Goal: Task Accomplishment & Management: Complete application form

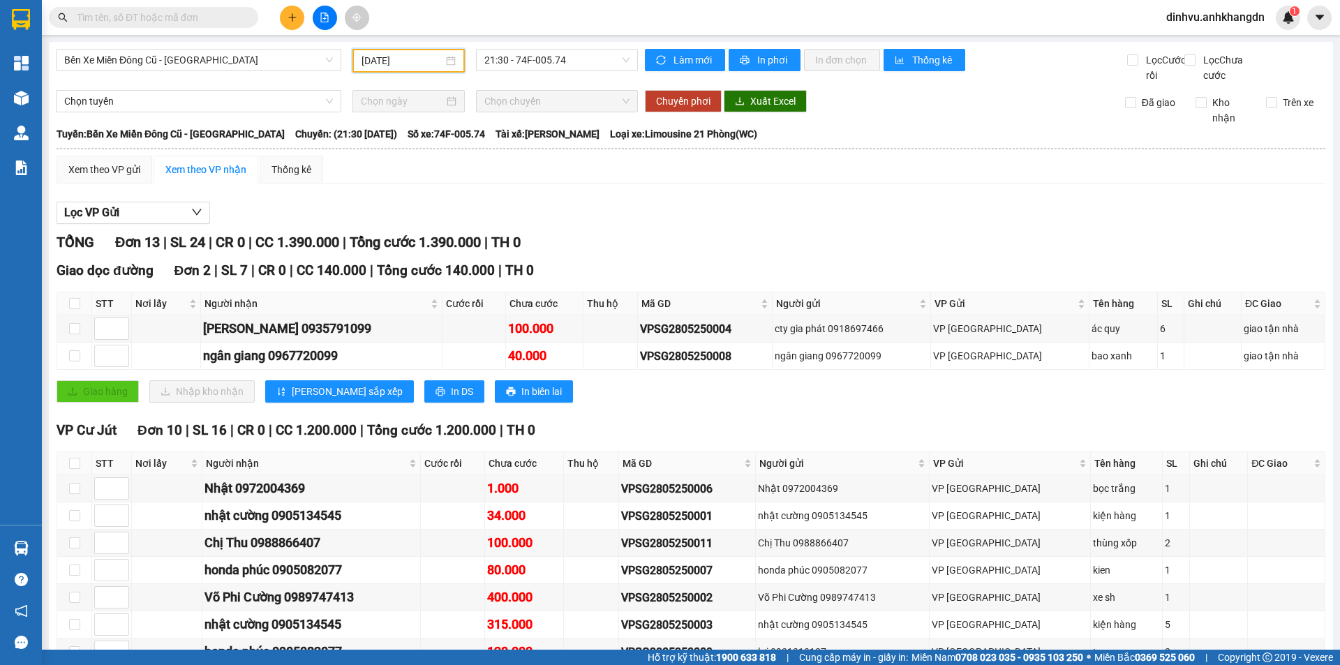
click at [419, 63] on input "[DATE]" at bounding box center [402, 60] width 82 height 15
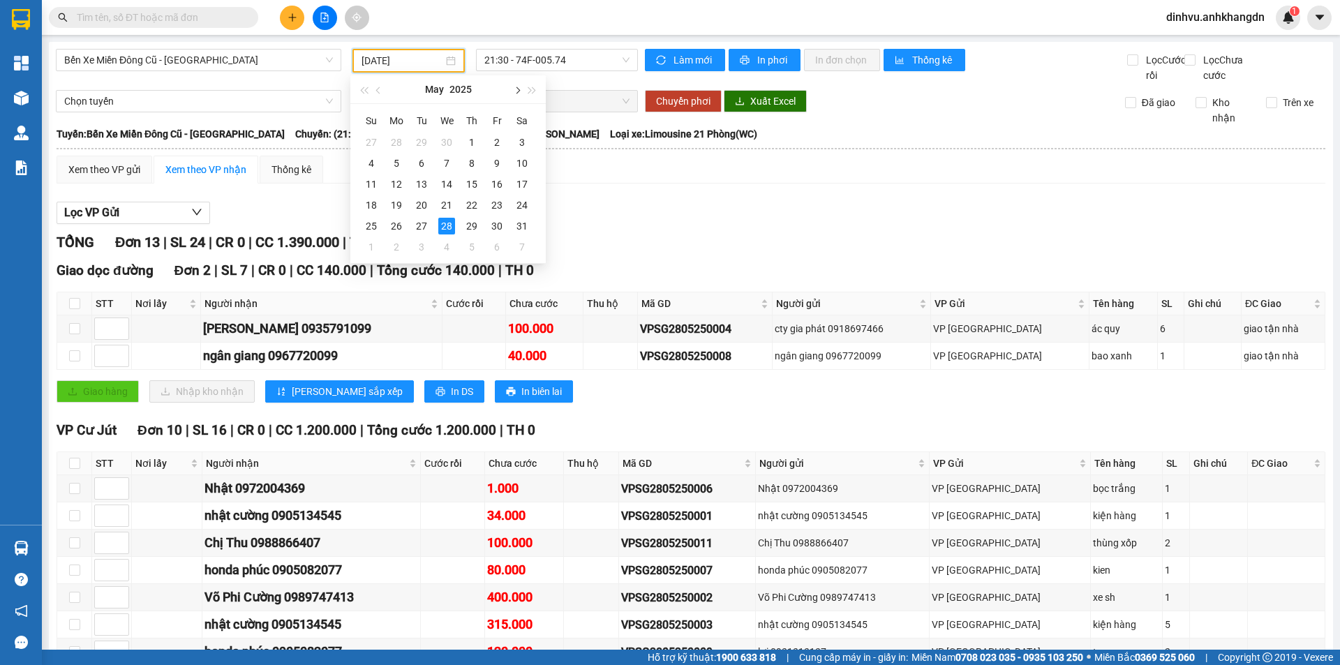
click at [517, 88] on span "button" at bounding box center [516, 90] width 7 height 7
click at [451, 181] on div "13" at bounding box center [446, 184] width 17 height 17
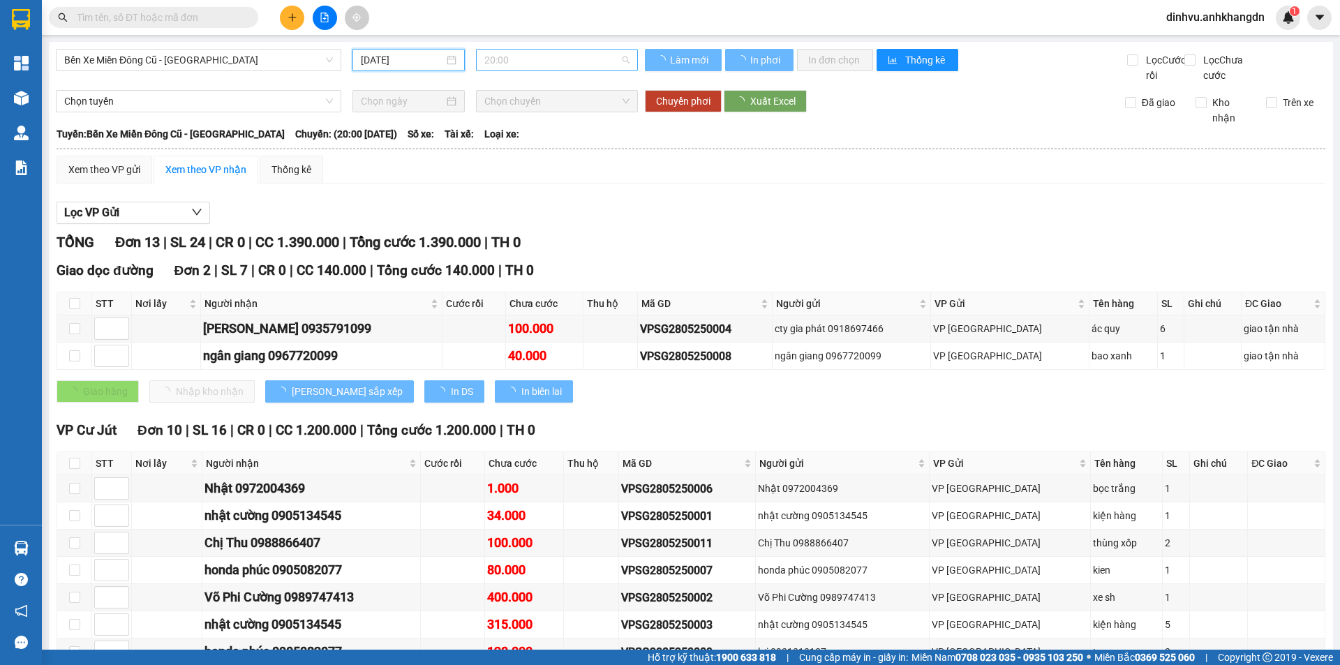
click at [567, 53] on span "20:00" at bounding box center [556, 60] width 145 height 21
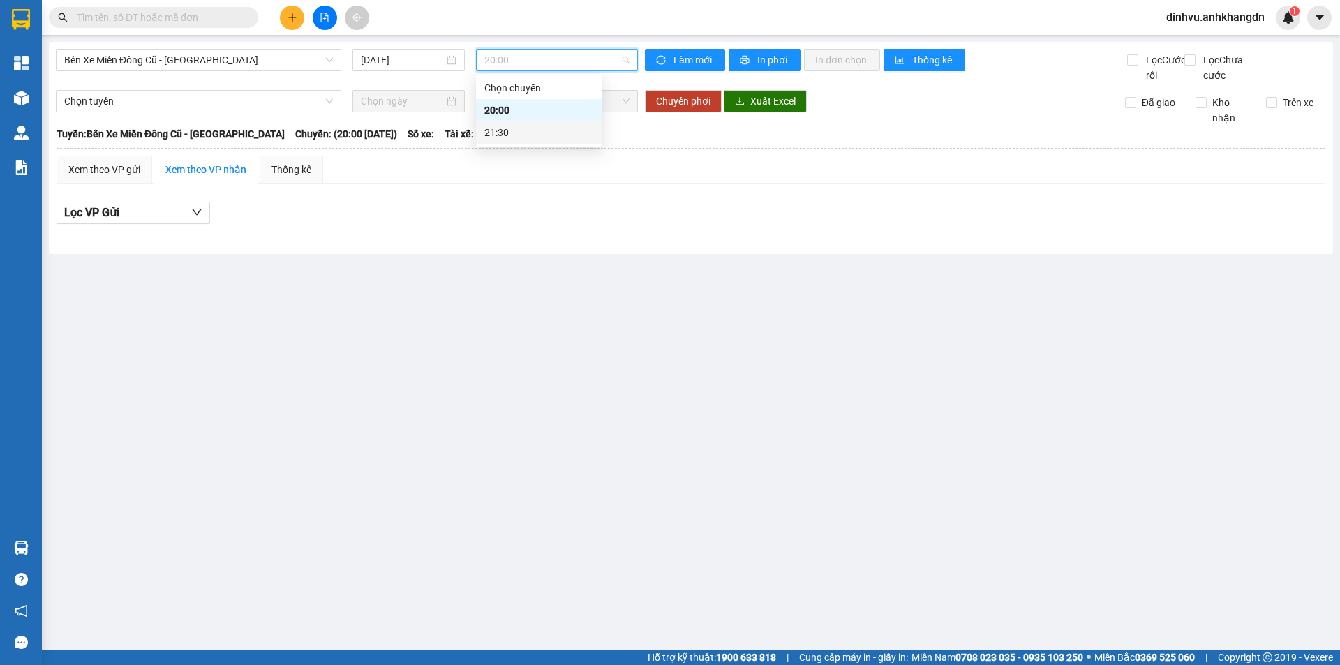
click at [534, 134] on div "21:30" at bounding box center [538, 132] width 109 height 15
click at [419, 63] on input "[DATE]" at bounding box center [402, 59] width 83 height 15
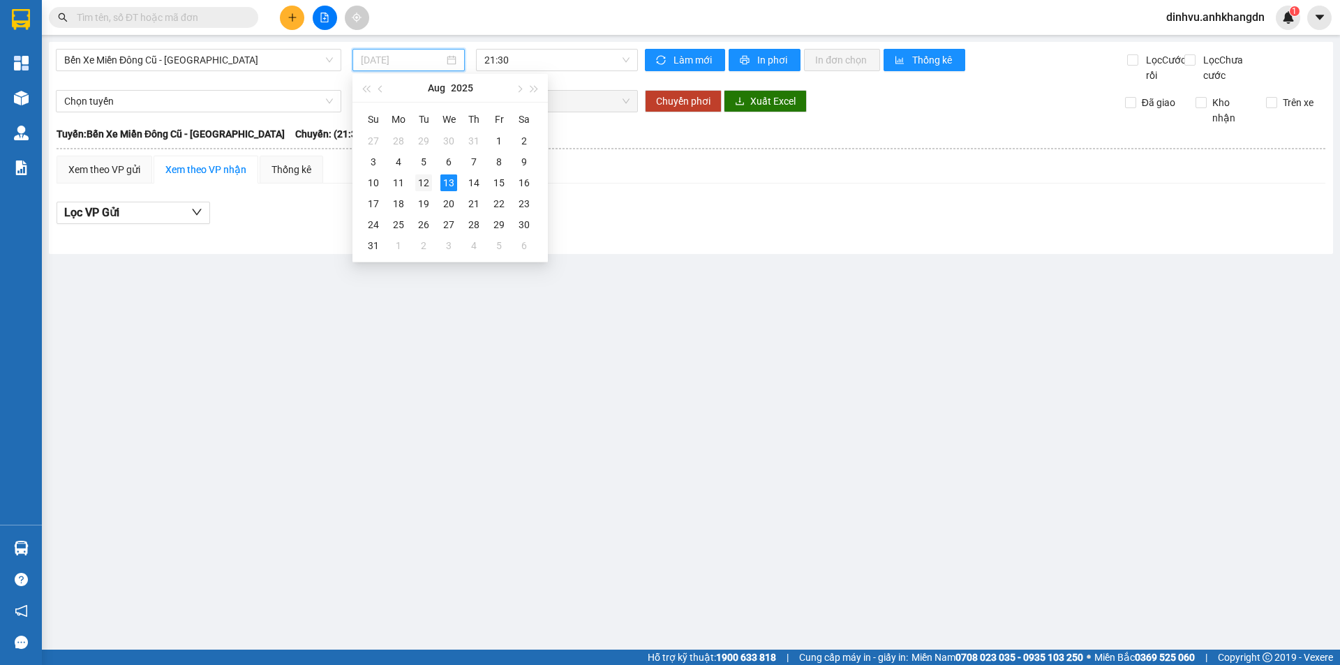
click at [433, 183] on td "12" at bounding box center [423, 182] width 25 height 21
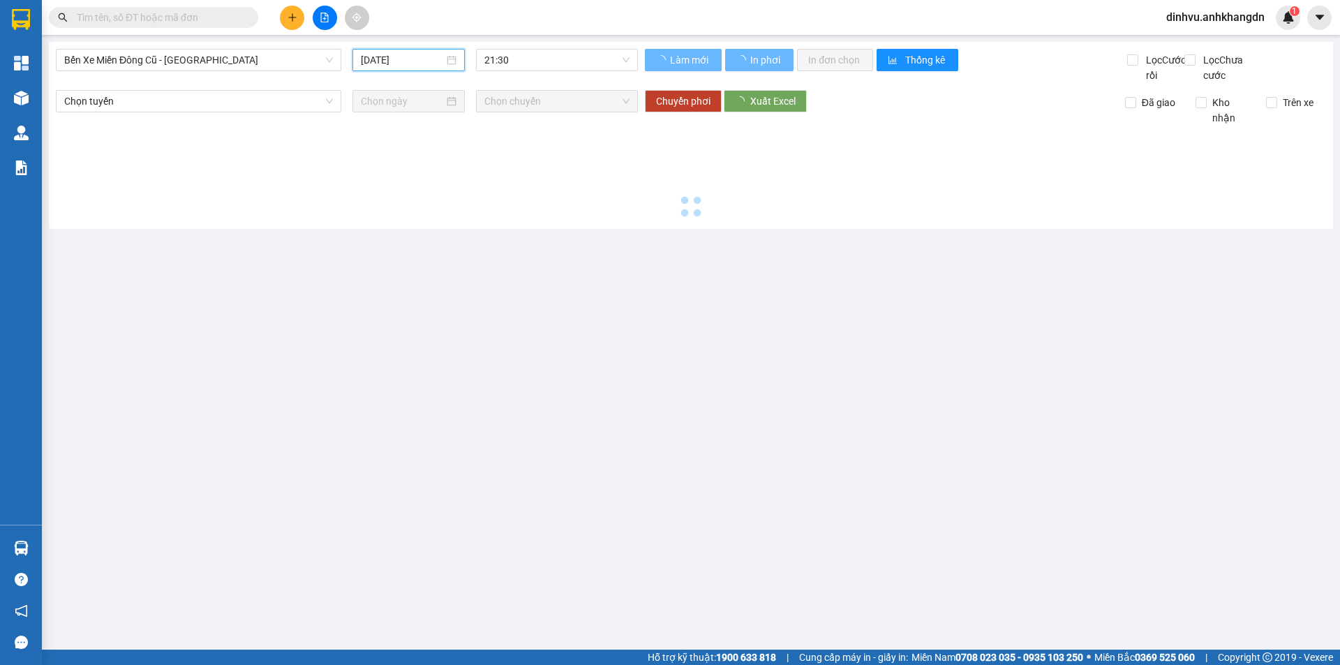
type input "[DATE]"
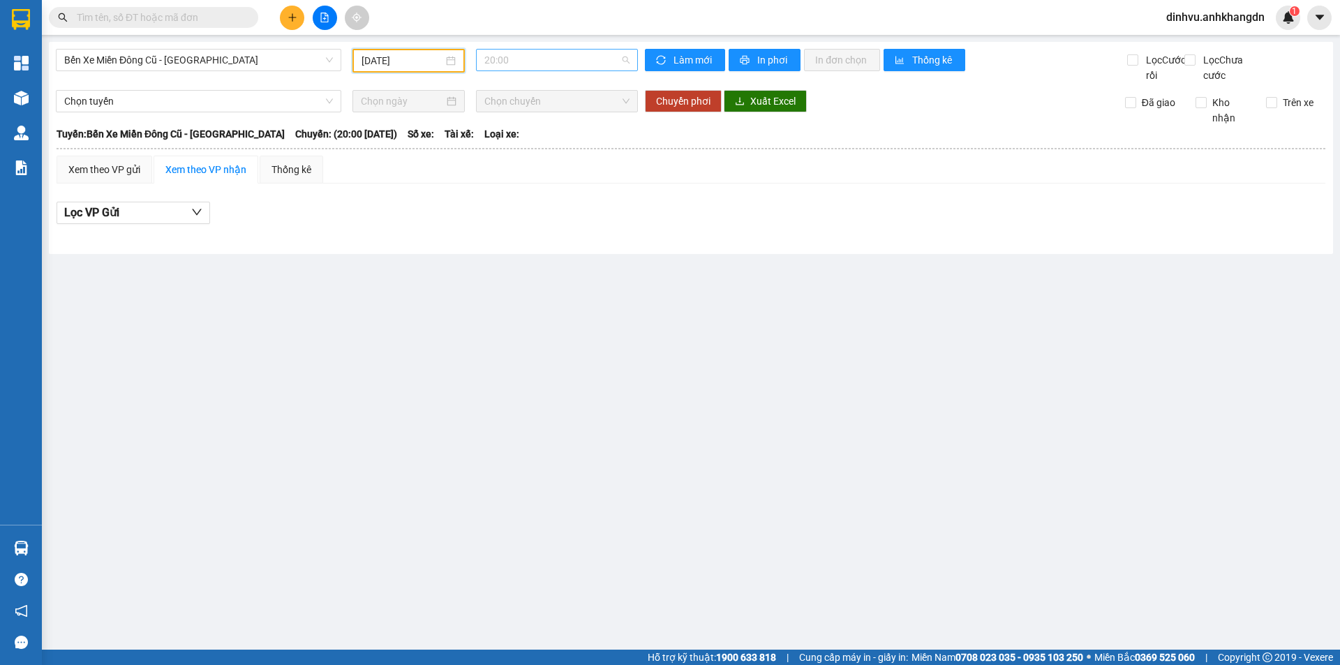
drag, startPoint x: 539, startPoint y: 60, endPoint x: 528, endPoint y: 98, distance: 39.3
click at [539, 61] on span "20:00" at bounding box center [556, 60] width 145 height 21
click at [528, 126] on div "21:30 - 74F-005.74" at bounding box center [538, 132] width 109 height 15
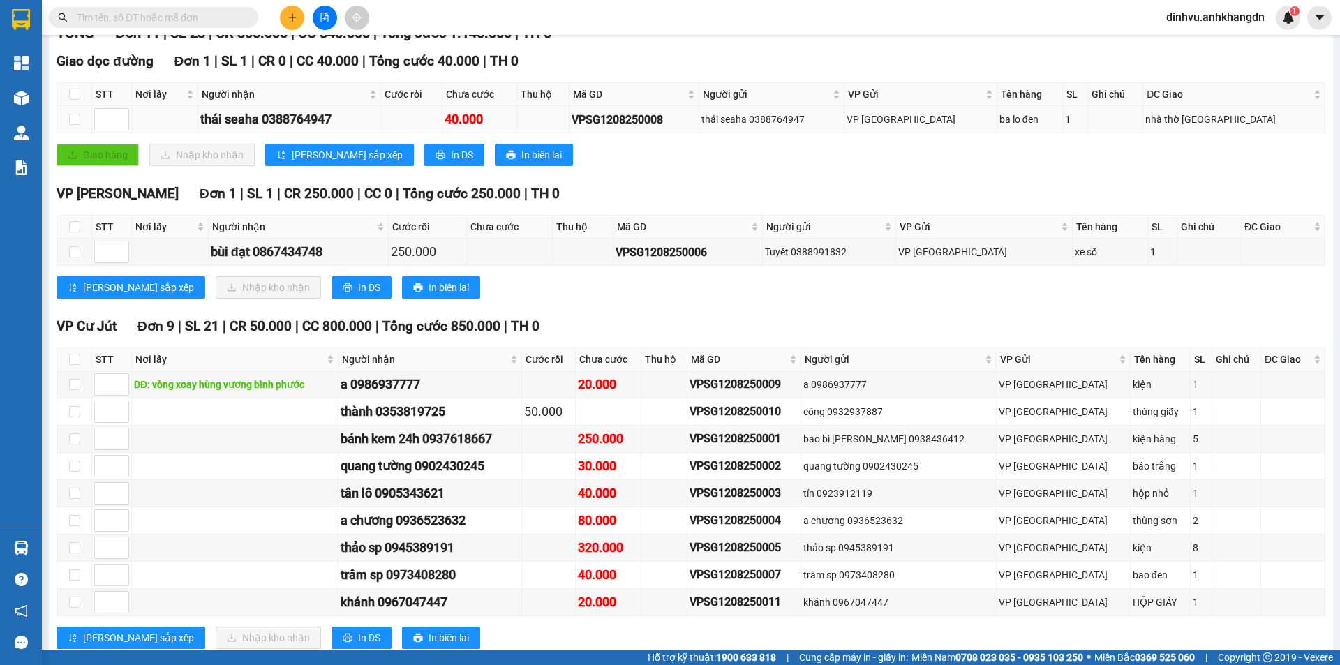
scroll to position [263, 0]
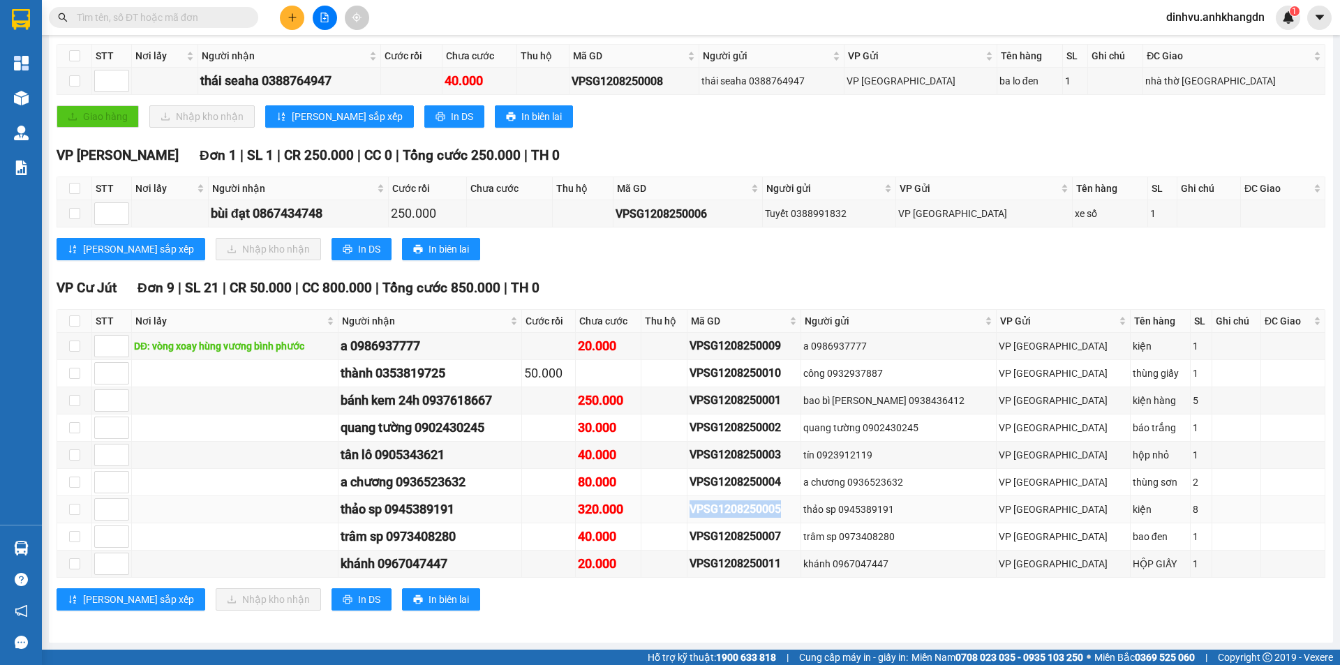
drag, startPoint x: 841, startPoint y: 508, endPoint x: 741, endPoint y: 509, distance: 99.8
click at [741, 509] on tr "thảo sp 0945389191 320.000 VPSG1208250005 thảo sp 0945389191 VP [GEOGRAPHIC_DAT…" at bounding box center [691, 509] width 1268 height 27
copy div "VPSG1208250005"
click at [144, 14] on input "text" at bounding box center [159, 17] width 165 height 15
paste input "VPSG1208250005"
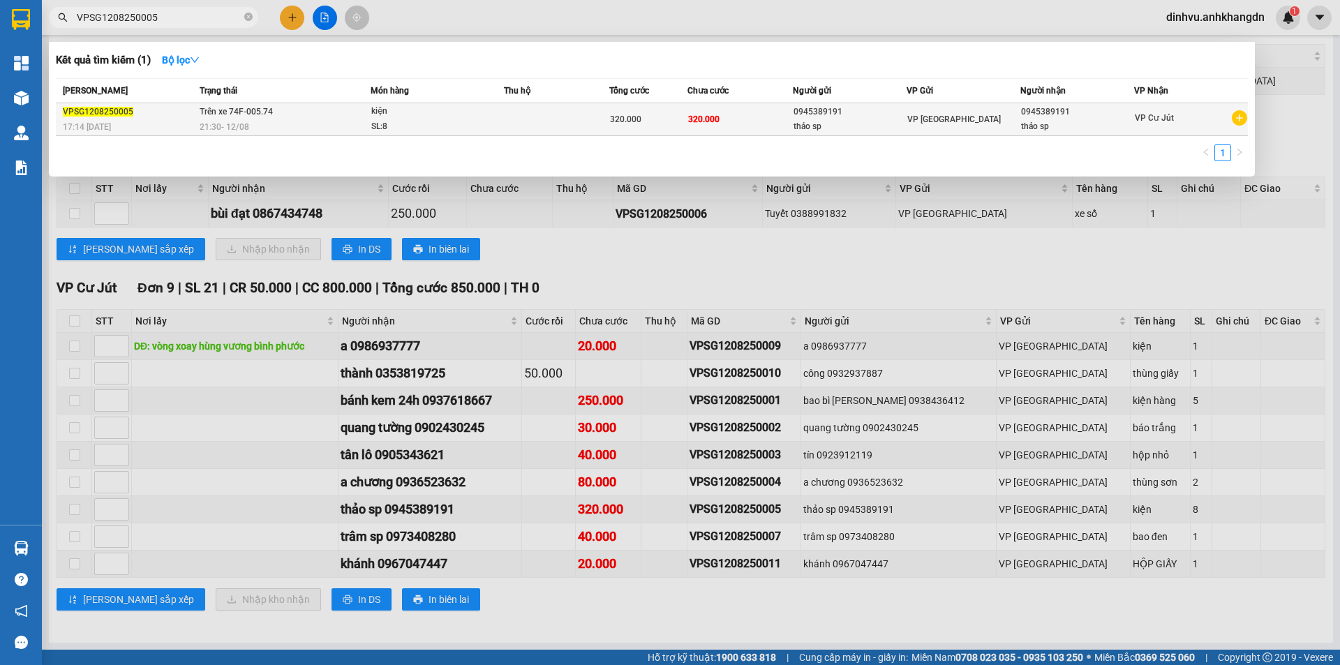
type input "VPSG1208250005"
click at [377, 114] on div "kiện" at bounding box center [423, 111] width 105 height 15
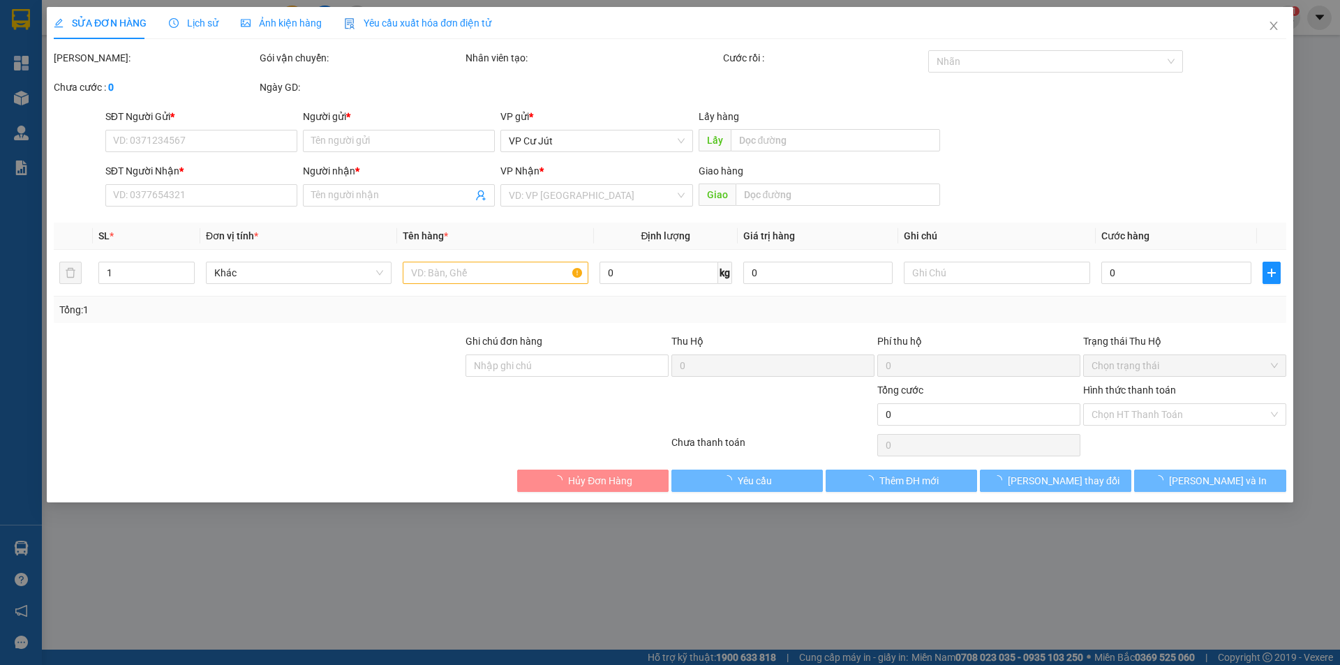
type input "0945389191"
type input "thảo sp"
type input "0945389191"
type input "thảo sp"
type input "320.000"
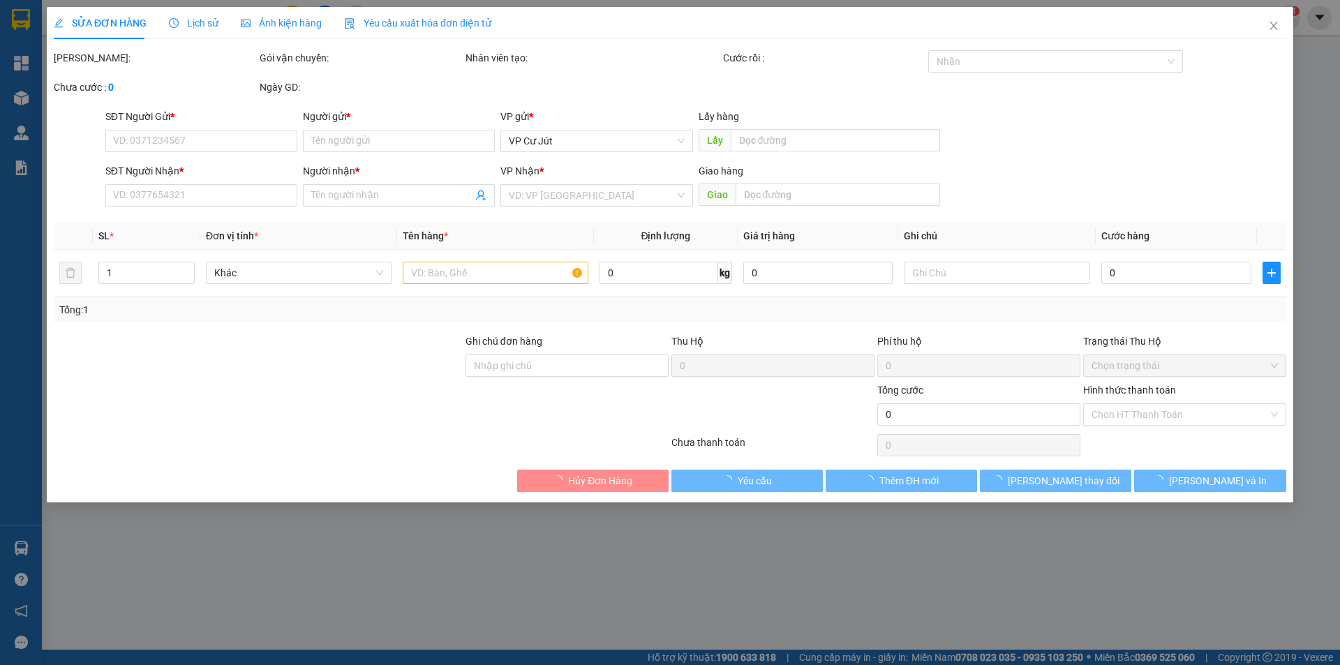
type input "320.000"
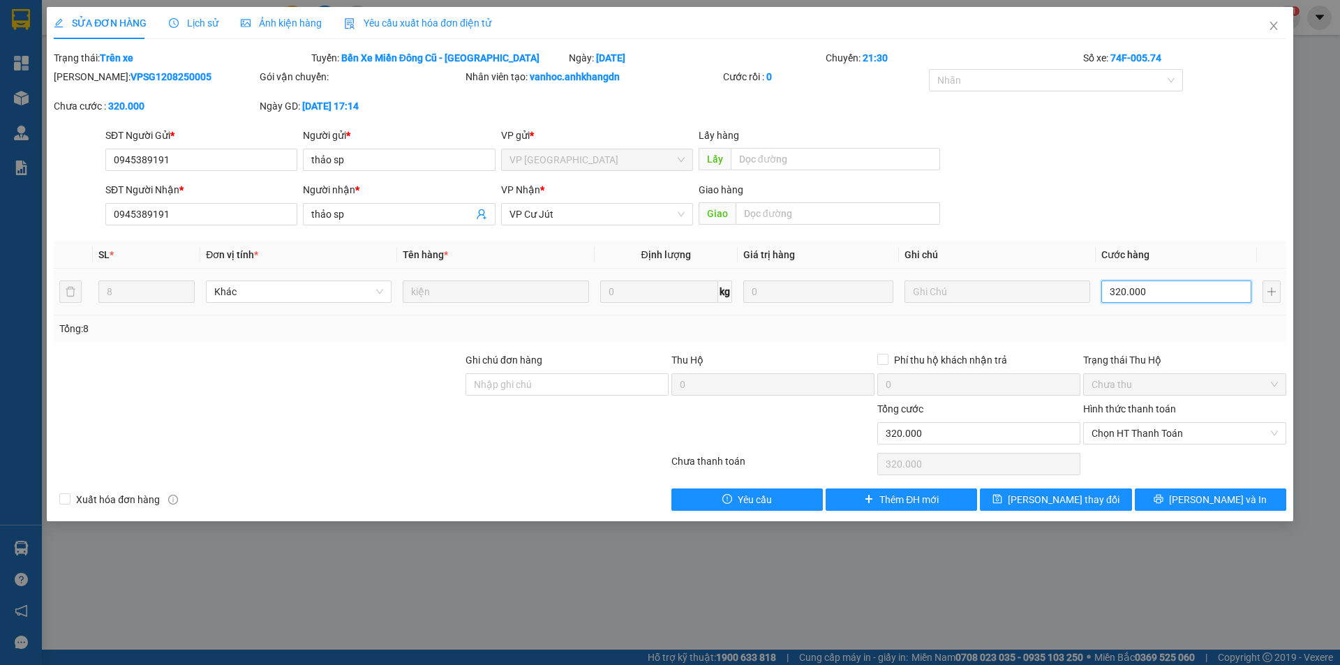
click at [1160, 288] on input "320.000" at bounding box center [1176, 291] width 150 height 22
type input "0"
type input "20"
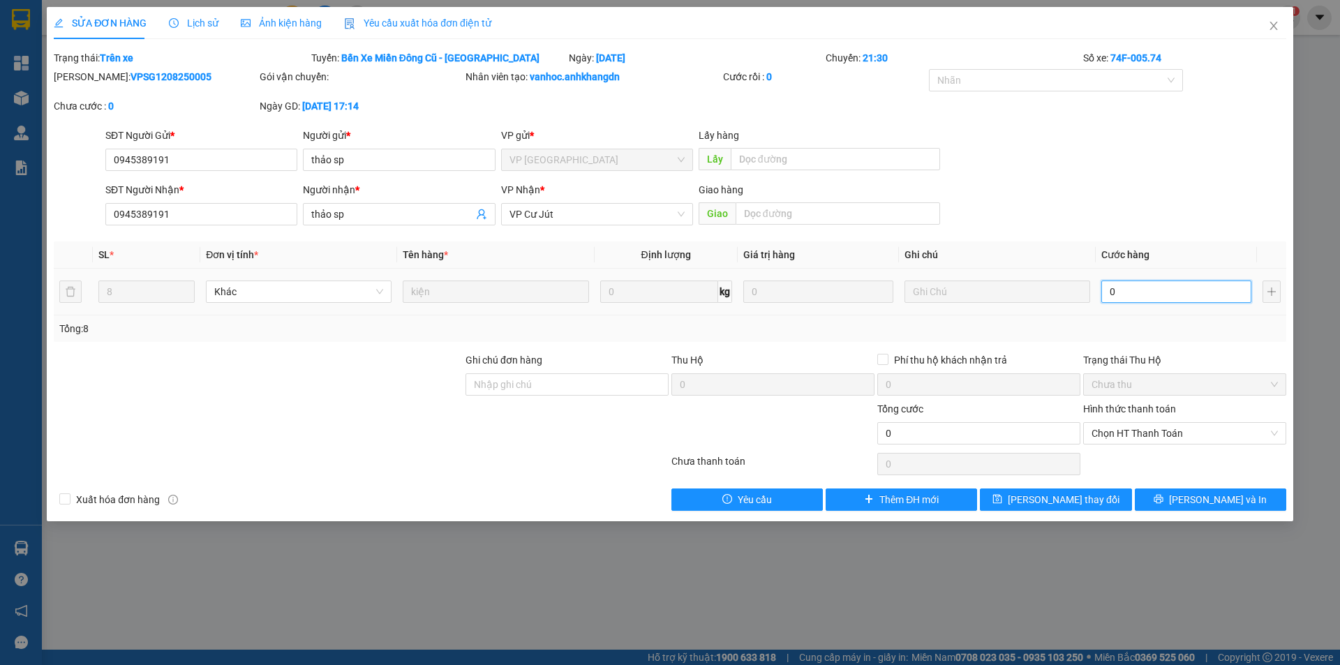
type input "20"
type input "200"
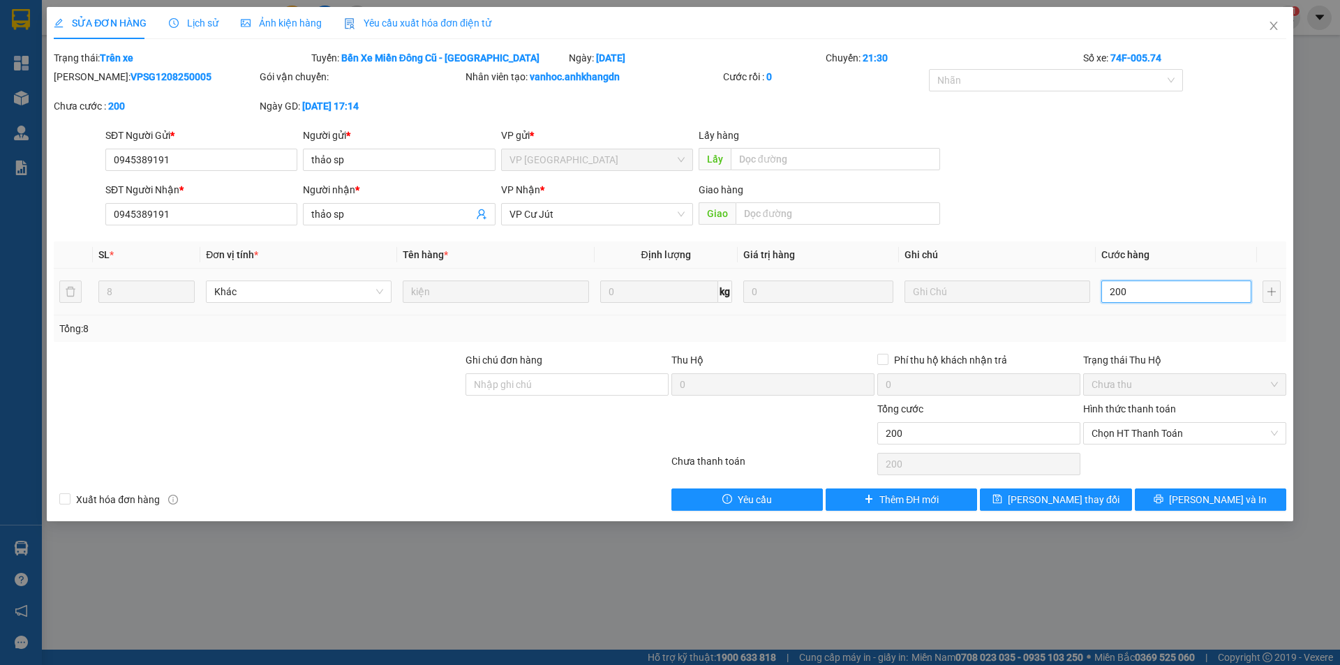
type input "2.000"
type input "20.000"
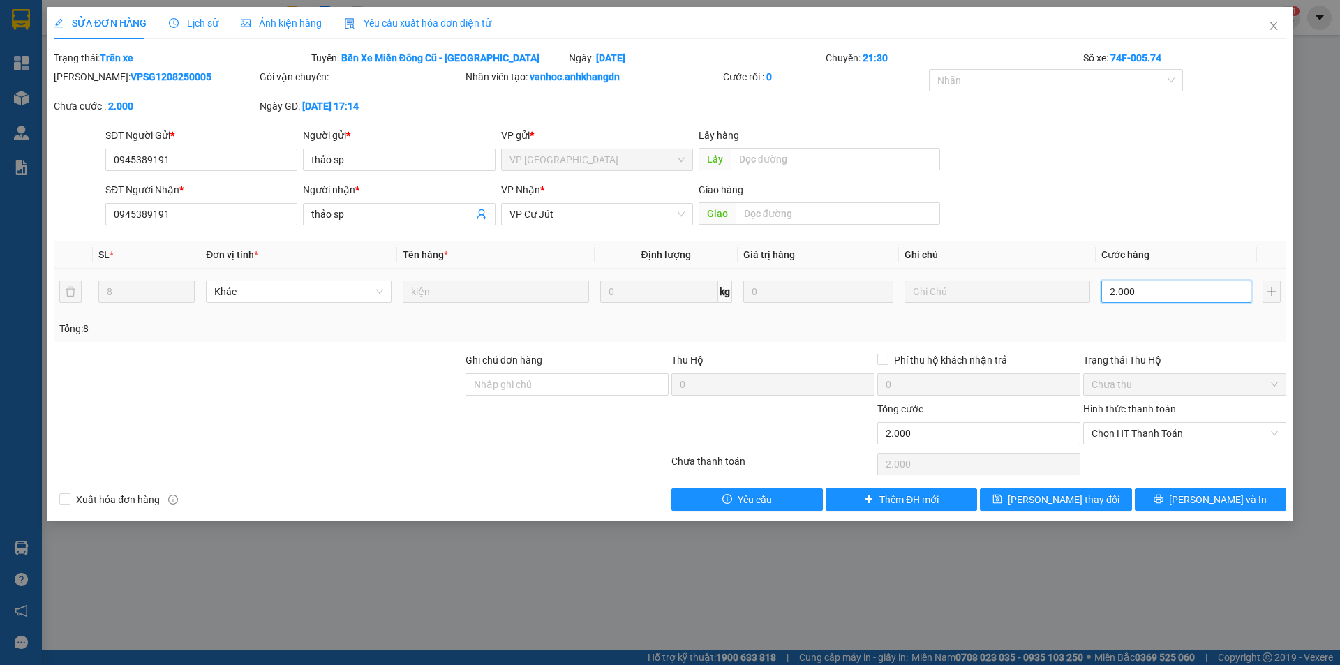
type input "20.000"
type input "200.000"
click at [1163, 502] on icon "printer" at bounding box center [1158, 499] width 9 height 9
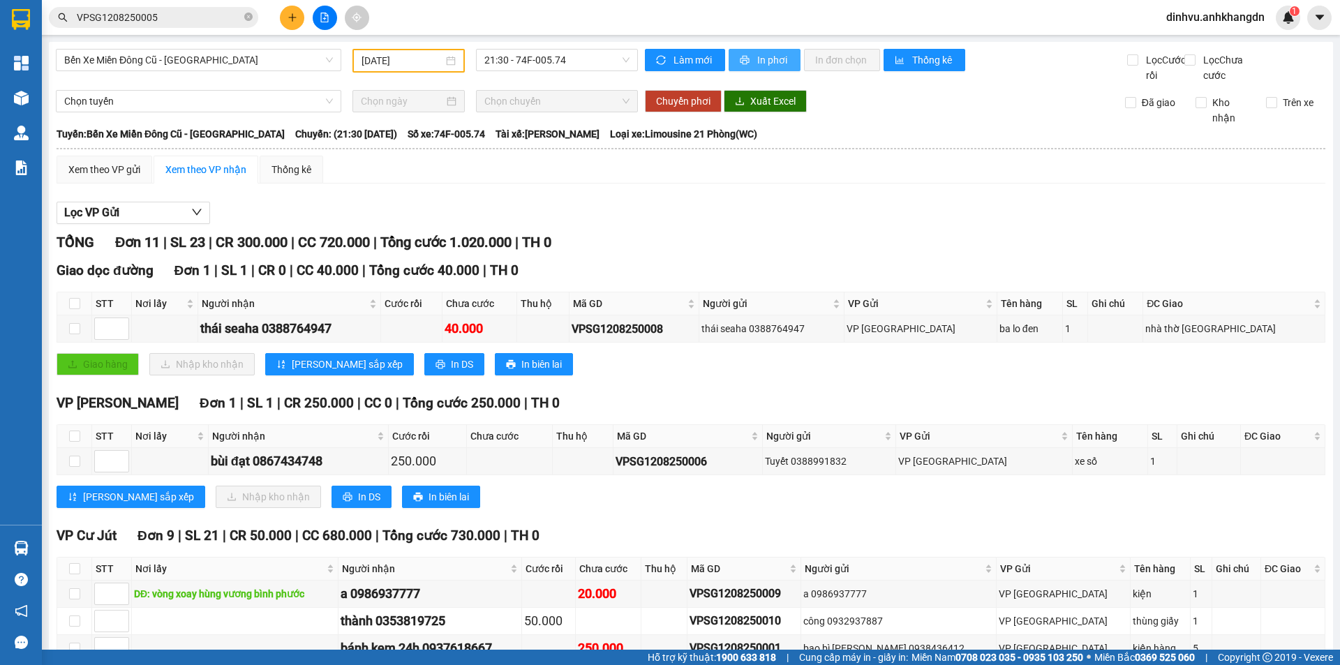
click at [746, 63] on button "In phơi" at bounding box center [764, 60] width 72 height 22
